Goal: Find specific page/section: Find specific page/section

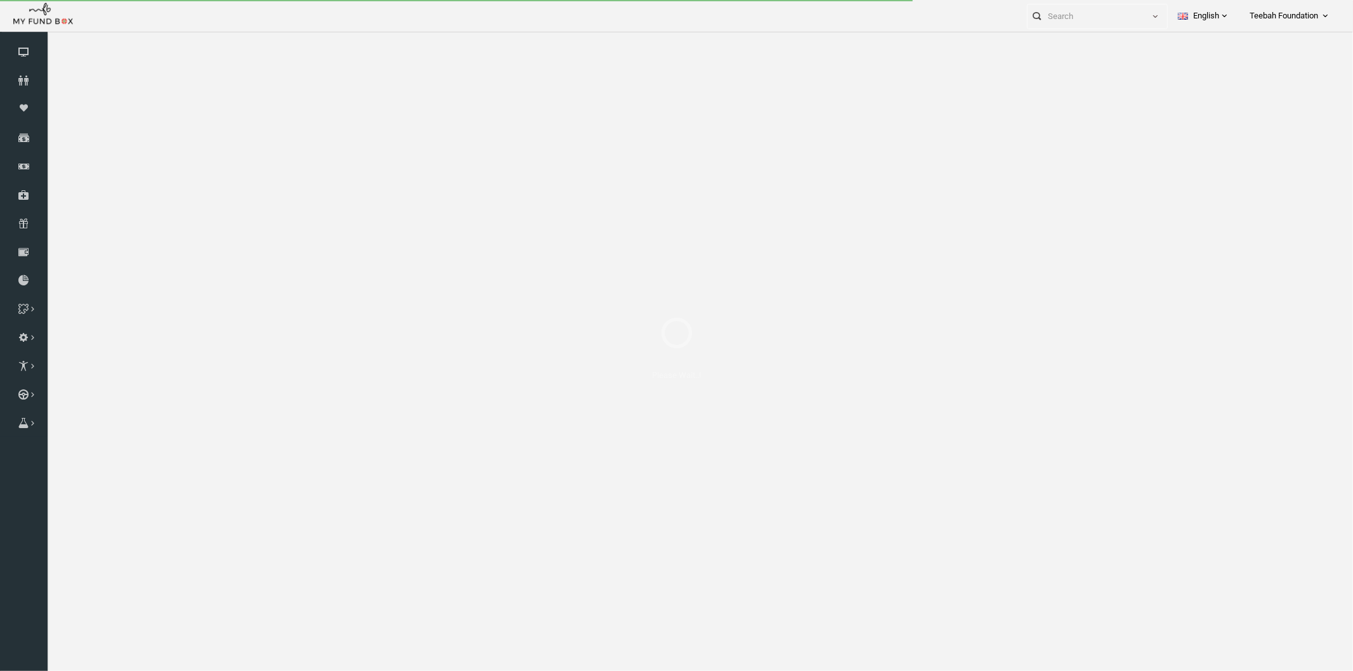
select select "100"
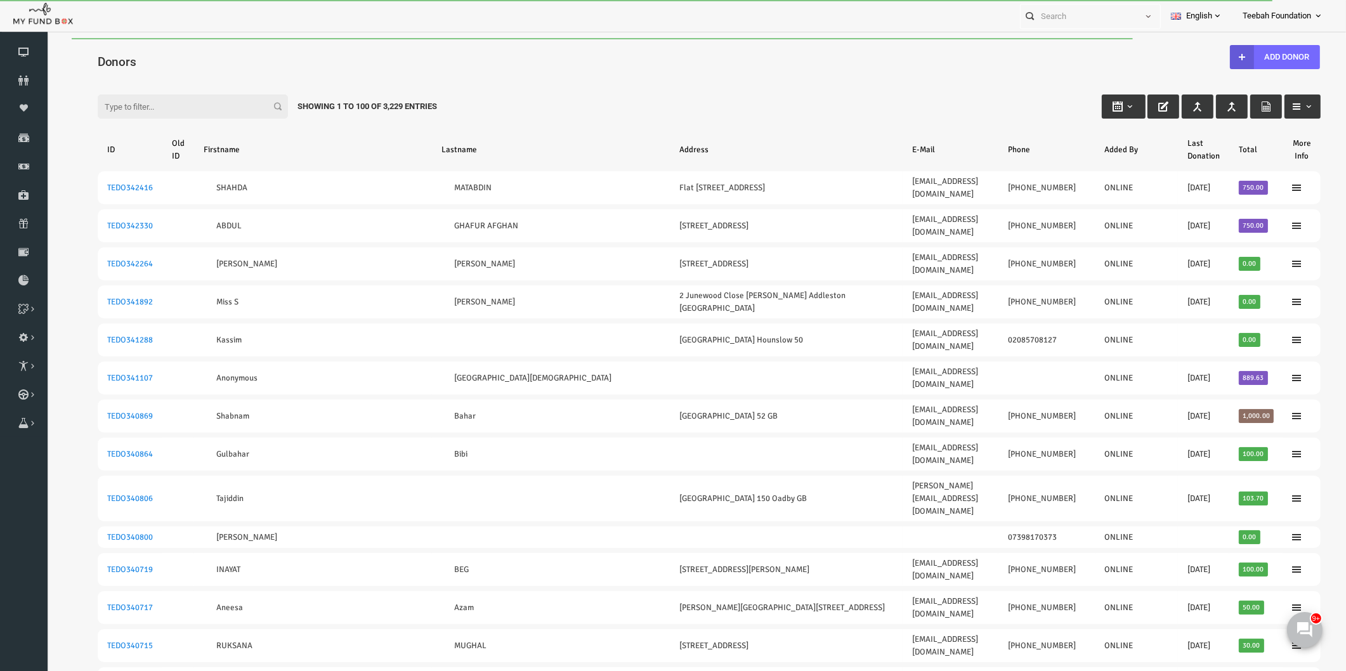
click at [525, 93] on div "Filter: Showing 1 to 100 of 3,229 Entries" at bounding box center [683, 94] width 1249 height 34
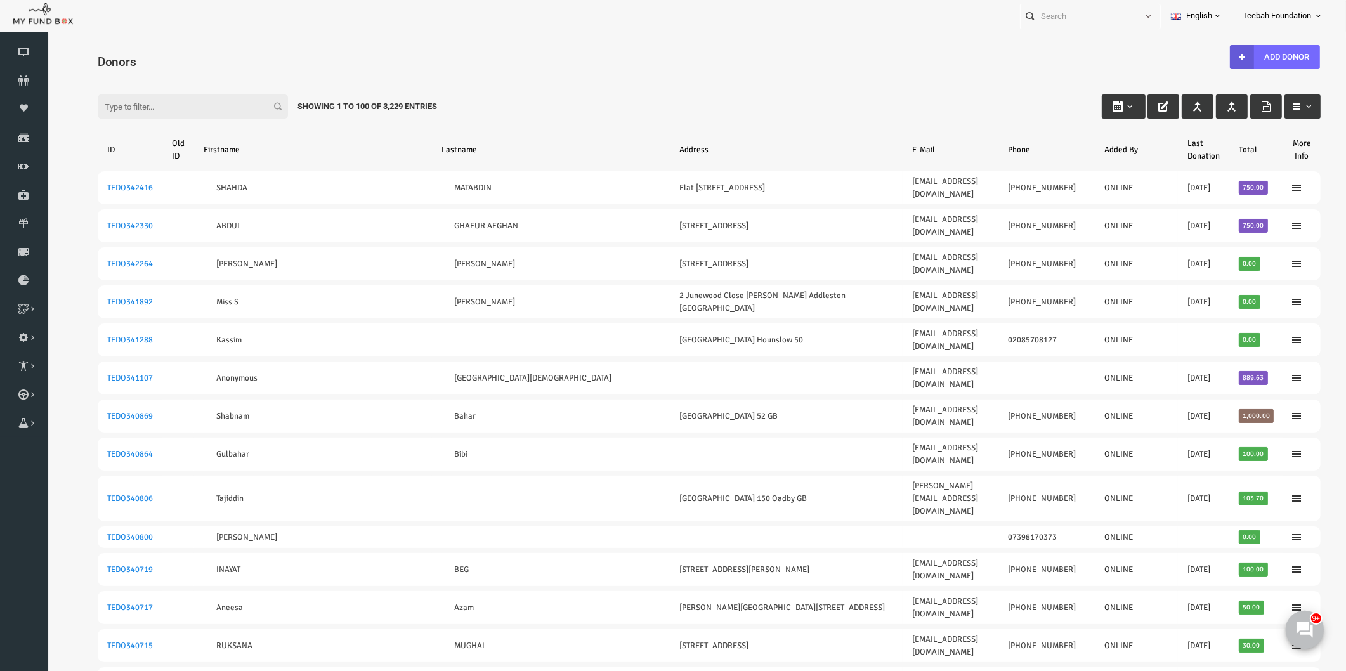
click at [1312, 623] on button at bounding box center [1304, 629] width 38 height 38
